Goal: Task Accomplishment & Management: Manage account settings

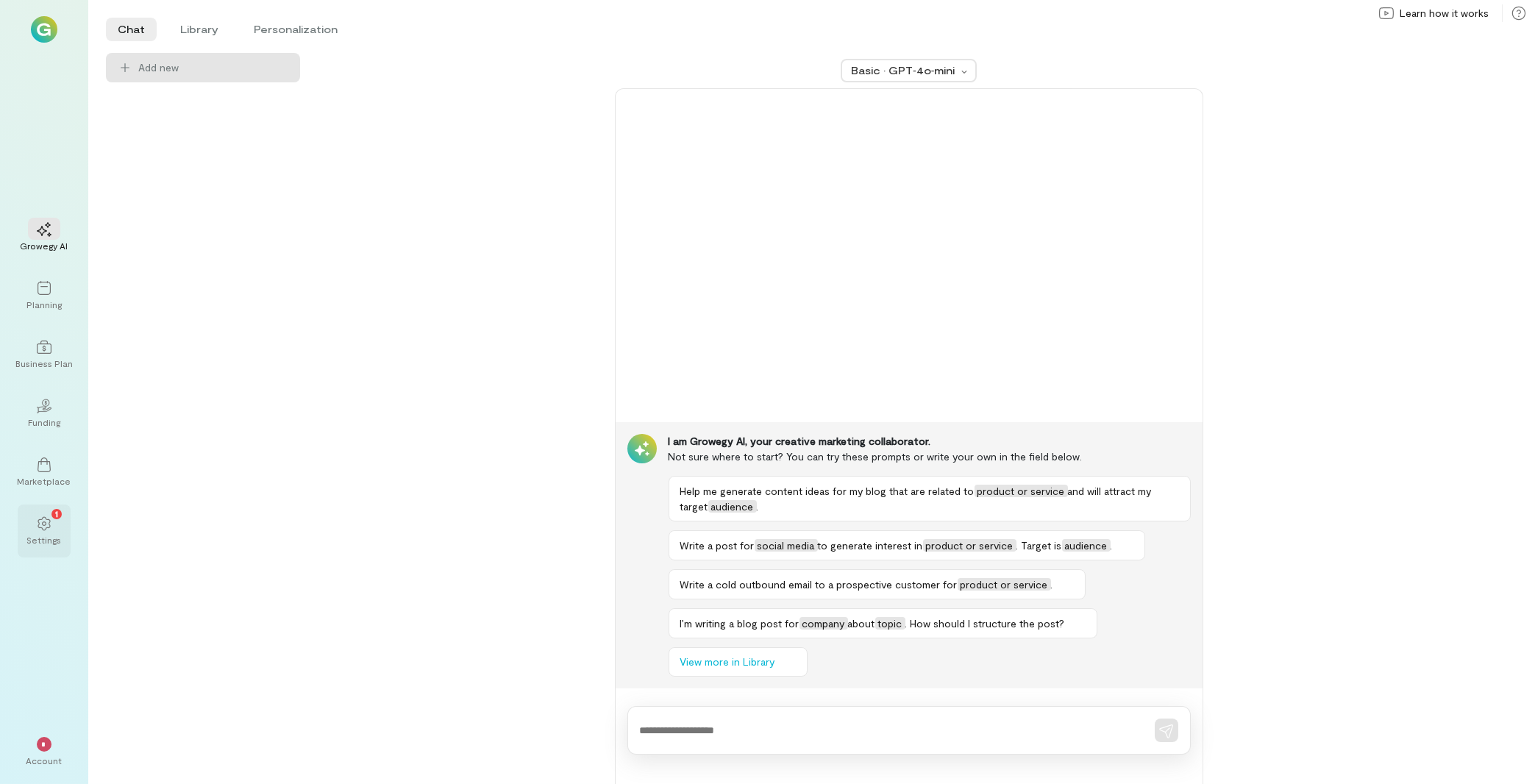
click at [41, 540] on div "Settings" at bounding box center [44, 540] width 35 height 12
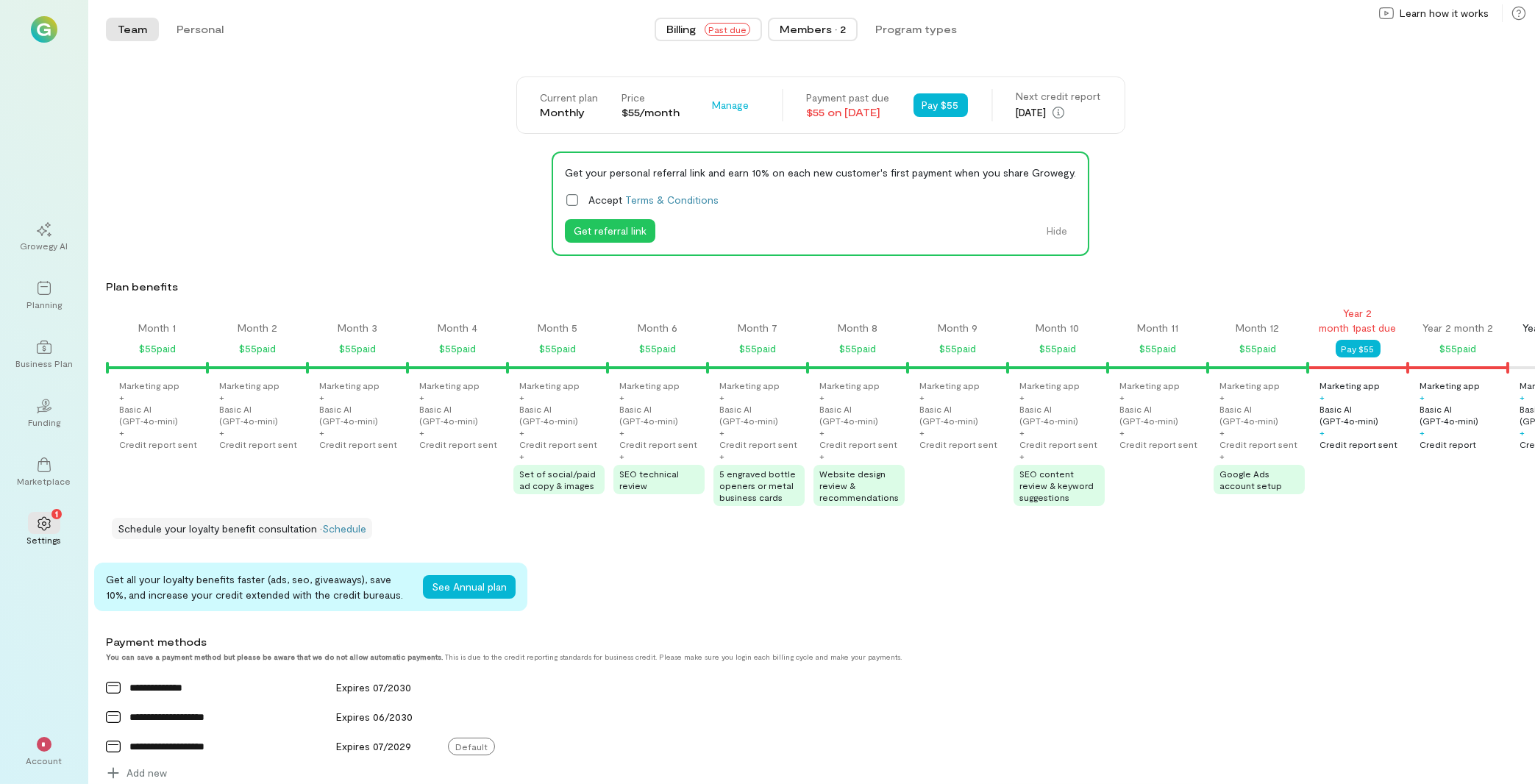
scroll to position [0, 1050]
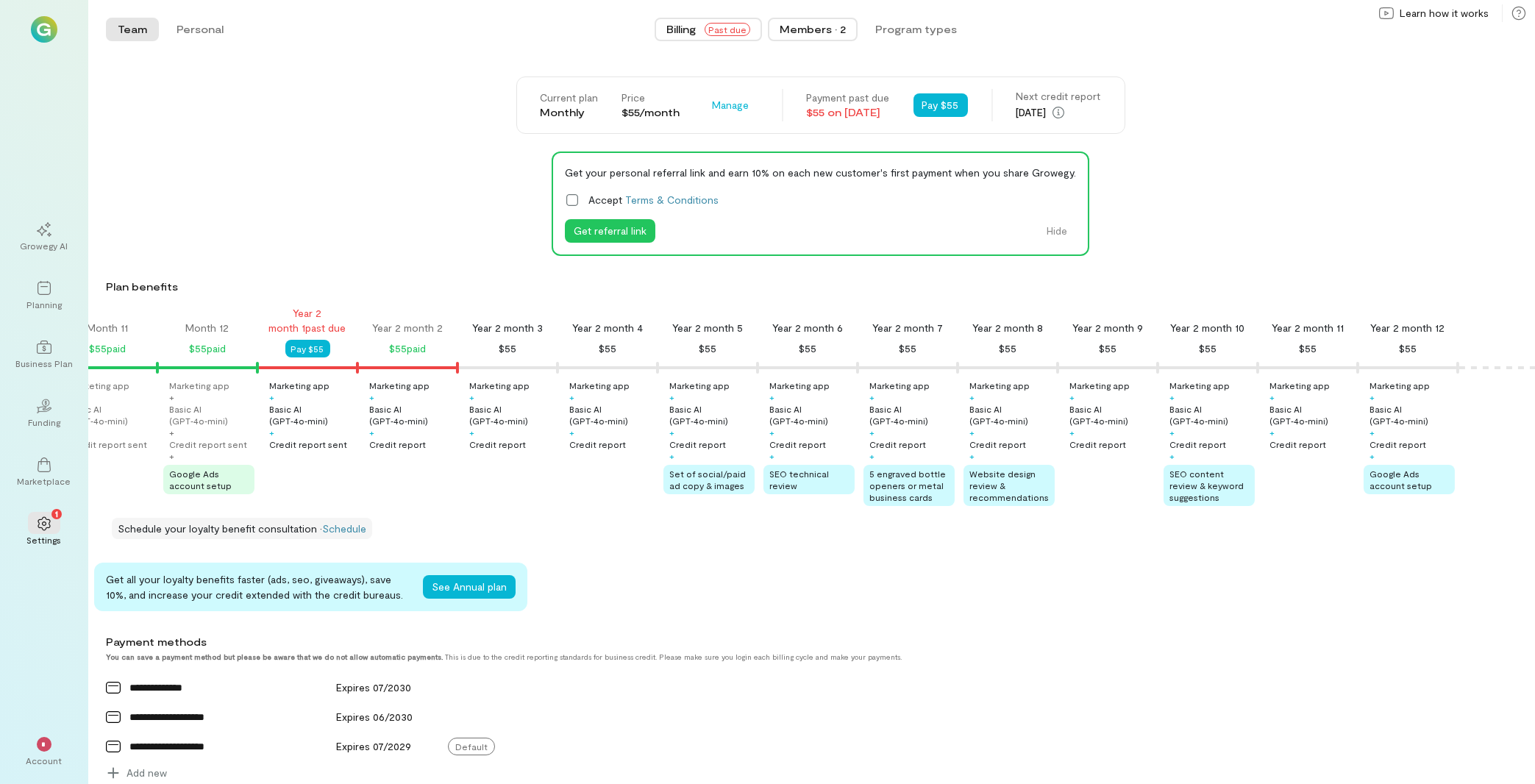
click at [820, 22] on div "Members · 2" at bounding box center [813, 29] width 66 height 14
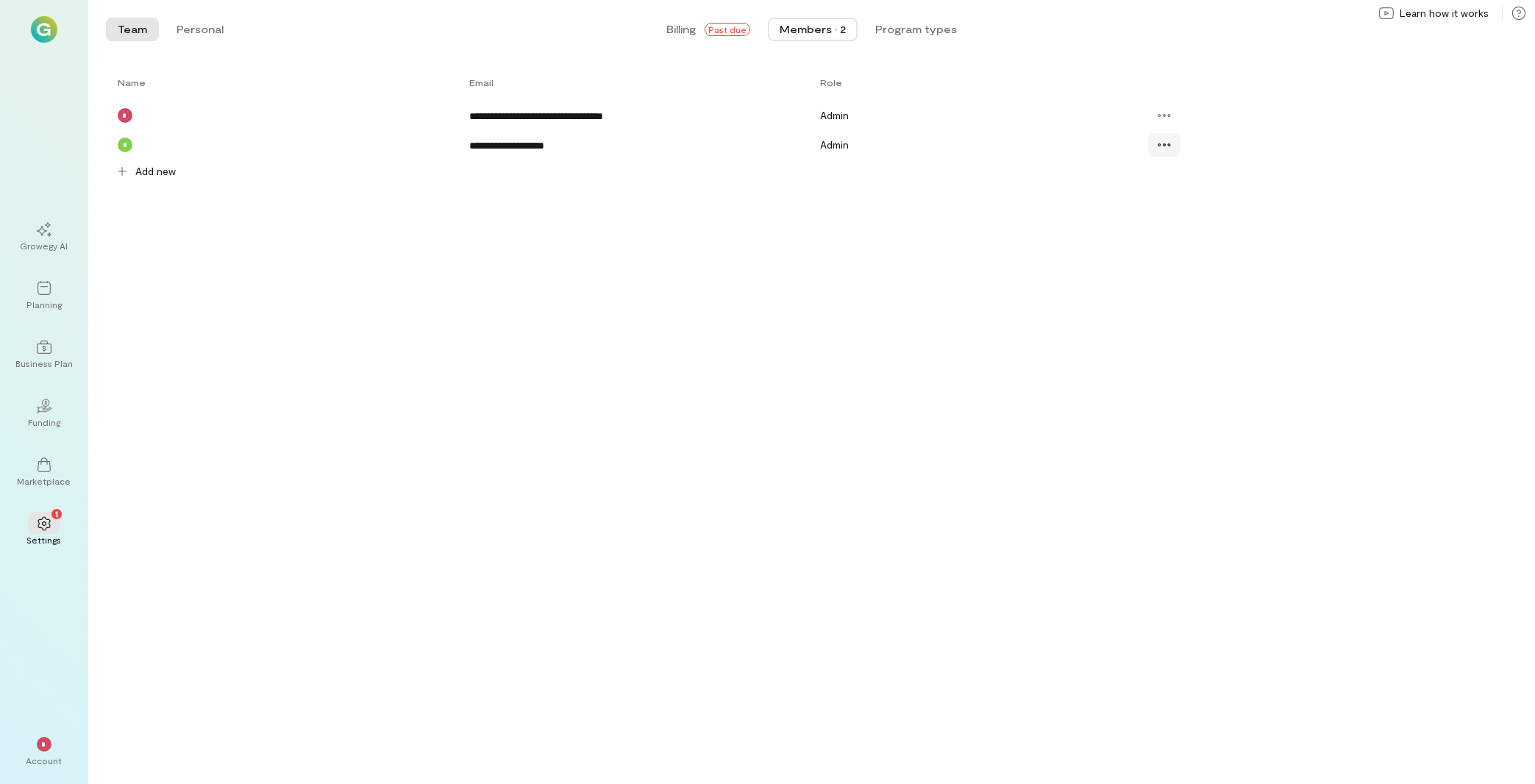
click at [1162, 149] on icon at bounding box center [1165, 145] width 14 height 14
click at [1210, 237] on span "Resend invite" at bounding box center [1218, 236] width 72 height 14
click at [54, 750] on div "*" at bounding box center [44, 743] width 32 height 22
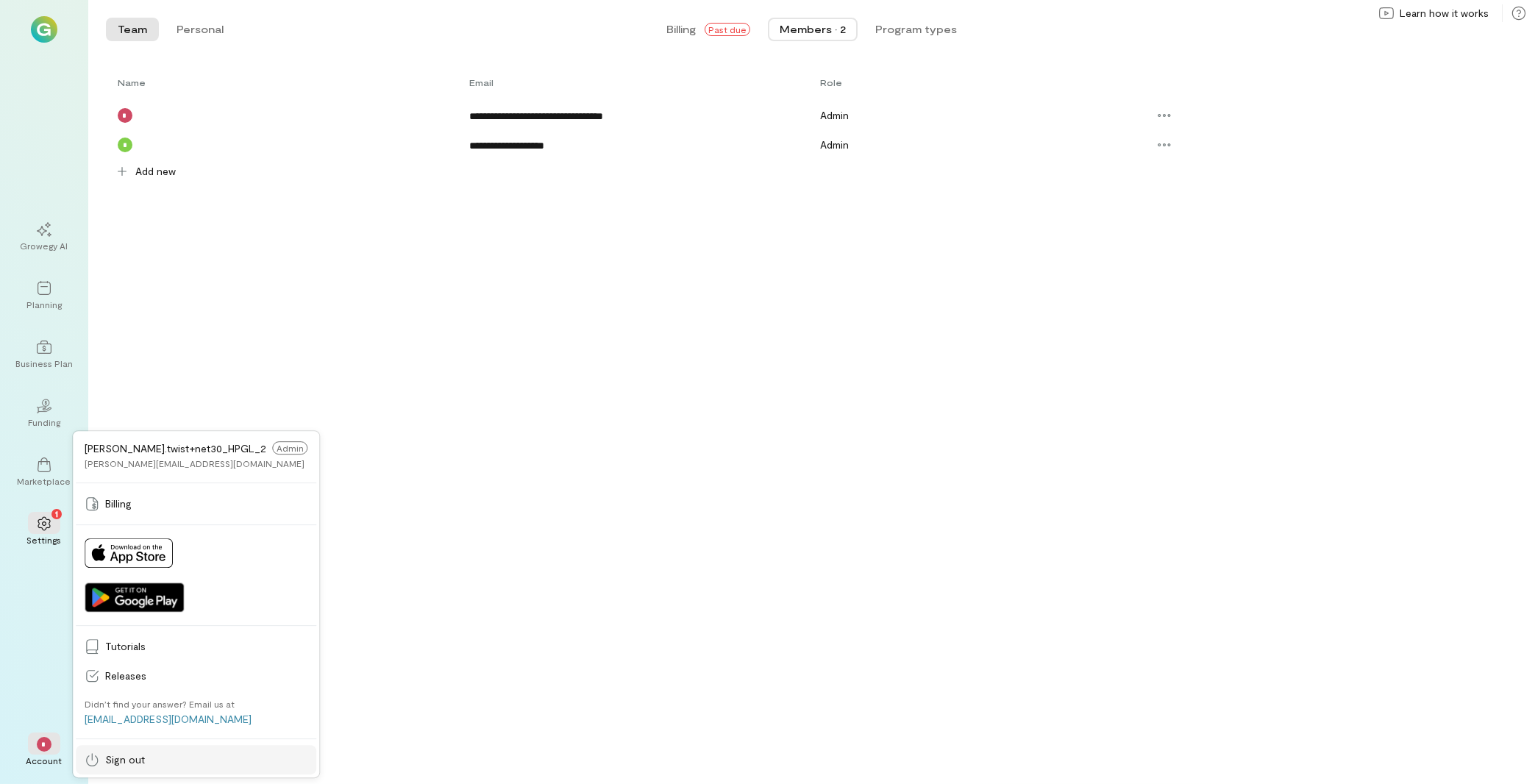
click at [149, 753] on span "Sign out" at bounding box center [207, 759] width 203 height 14
